Goal: Complete application form

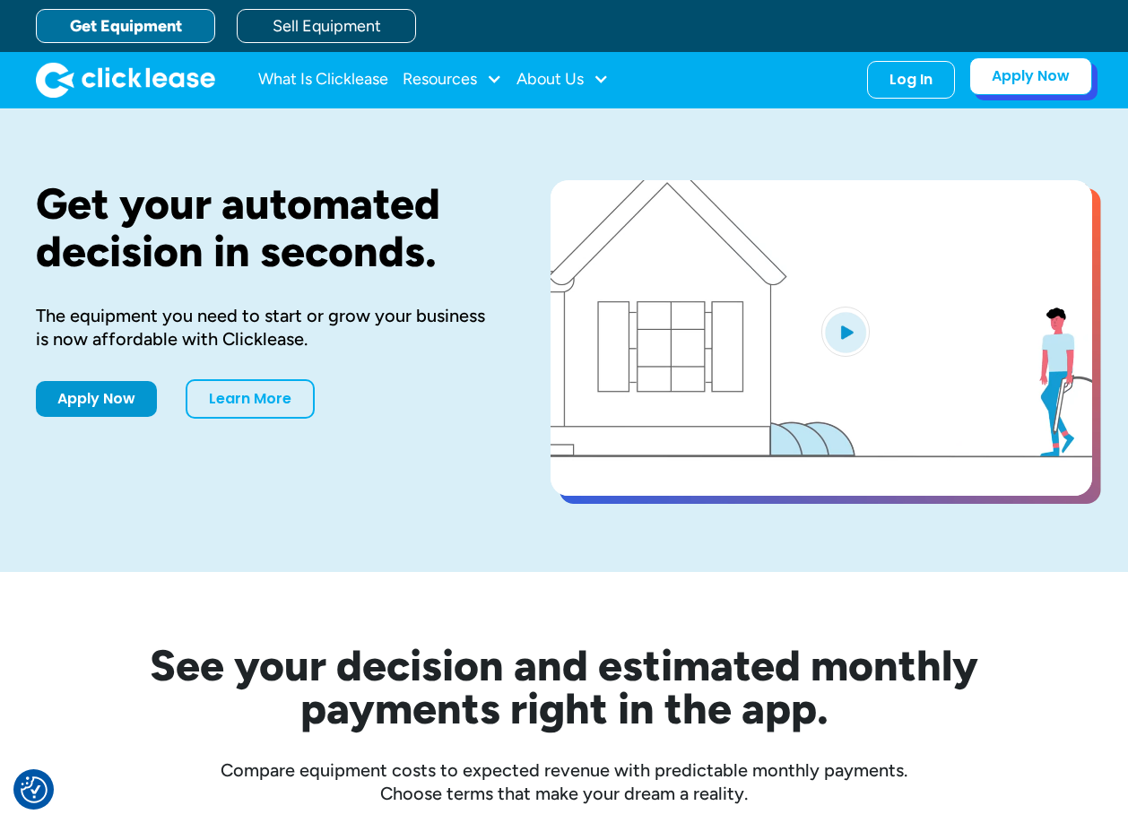
click at [1053, 76] on link "Apply Now" at bounding box center [1030, 76] width 123 height 38
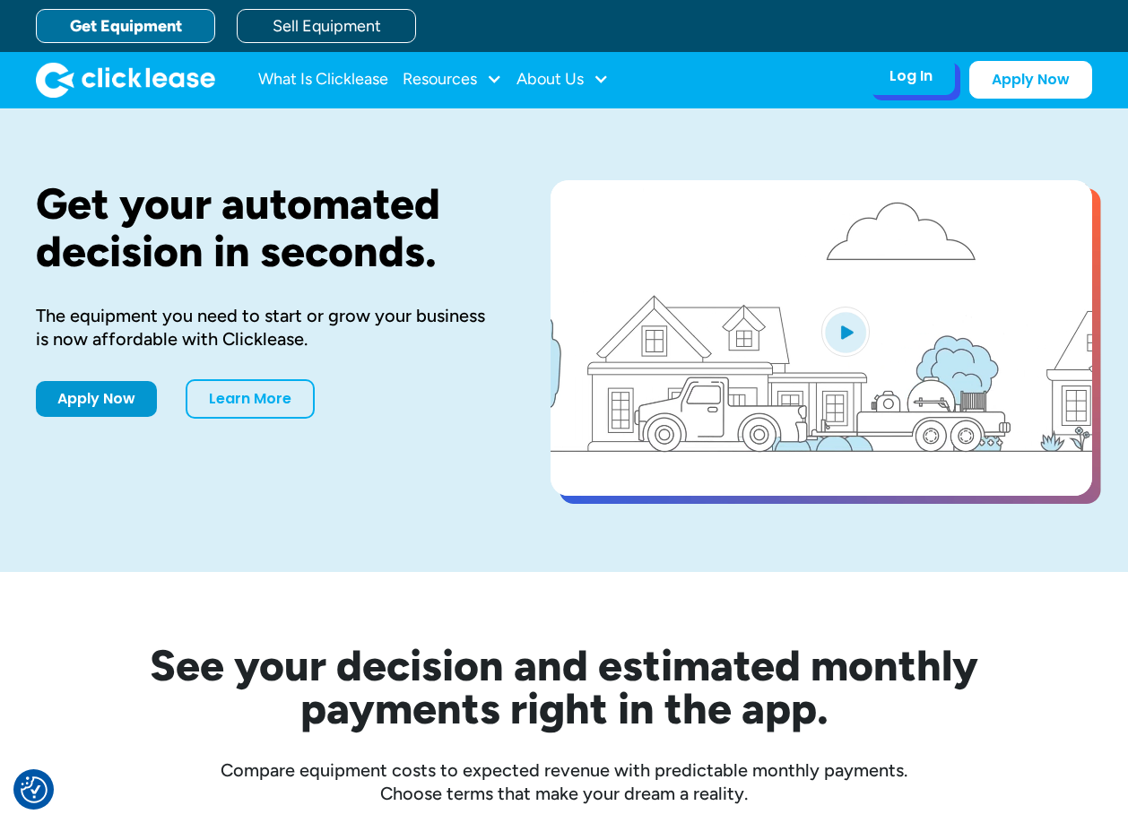
click at [908, 93] on div "Log In Account login I use Clicklease to get my equipment Partner Portal I offe…" at bounding box center [911, 76] width 88 height 38
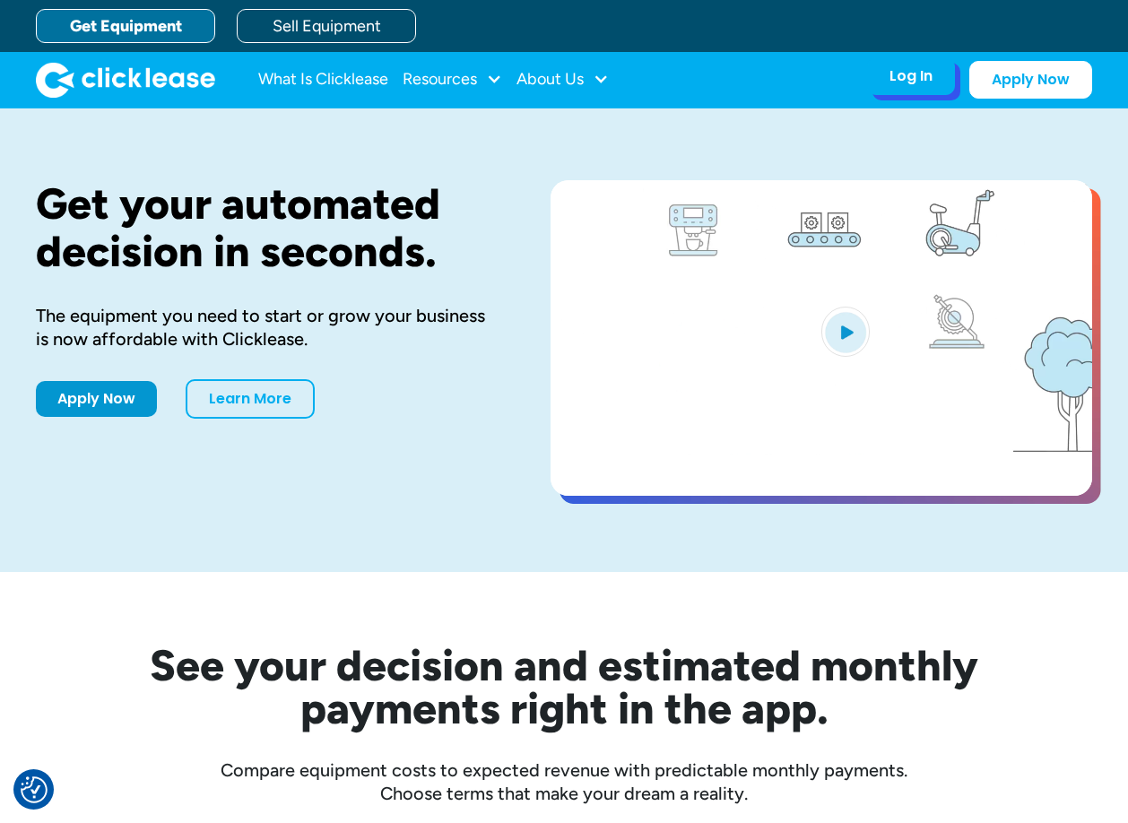
click at [924, 77] on div "Log In" at bounding box center [911, 76] width 43 height 18
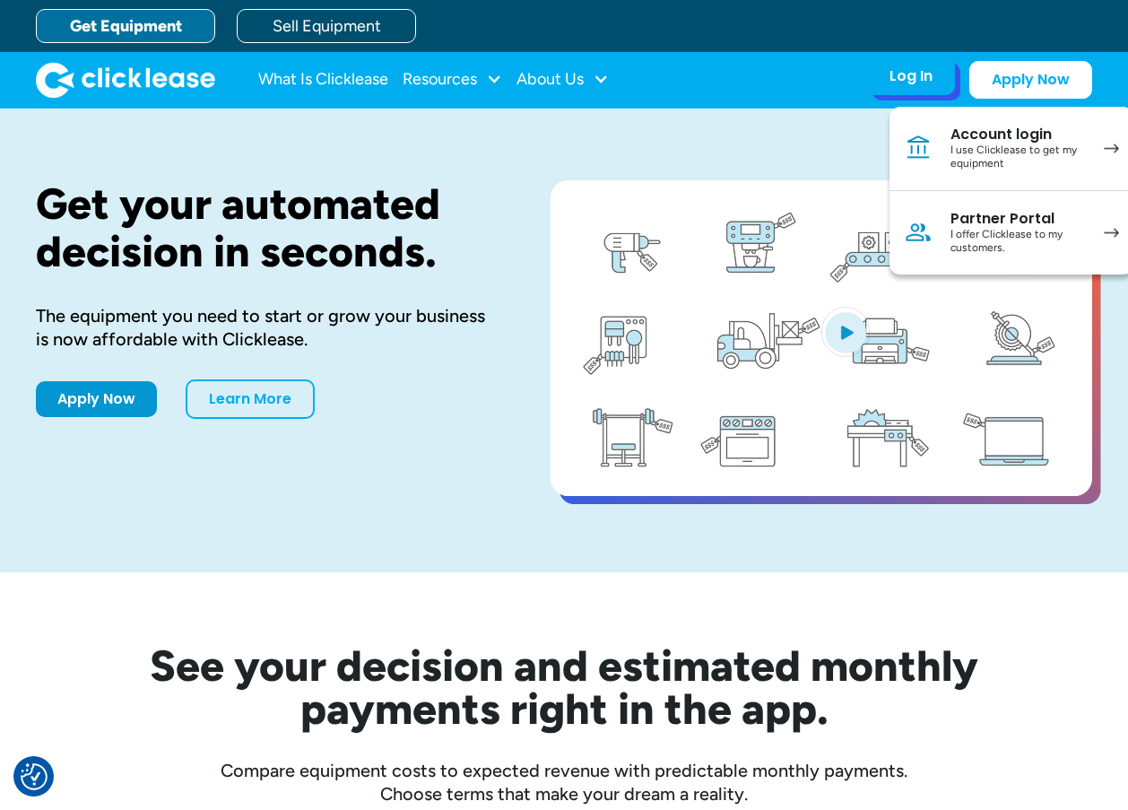
click at [1009, 232] on div "I offer Clicklease to my customers." at bounding box center [1017, 242] width 135 height 28
